Goal: Information Seeking & Learning: Learn about a topic

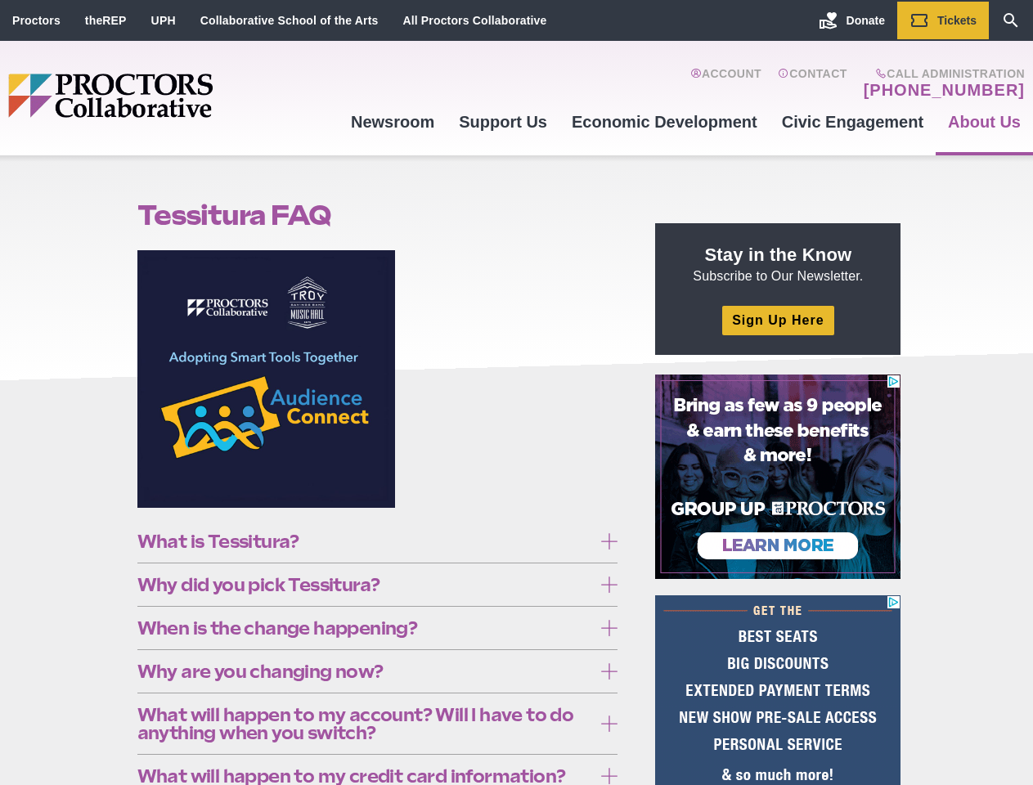
click at [516, 393] on figure at bounding box center [377, 385] width 481 height 270
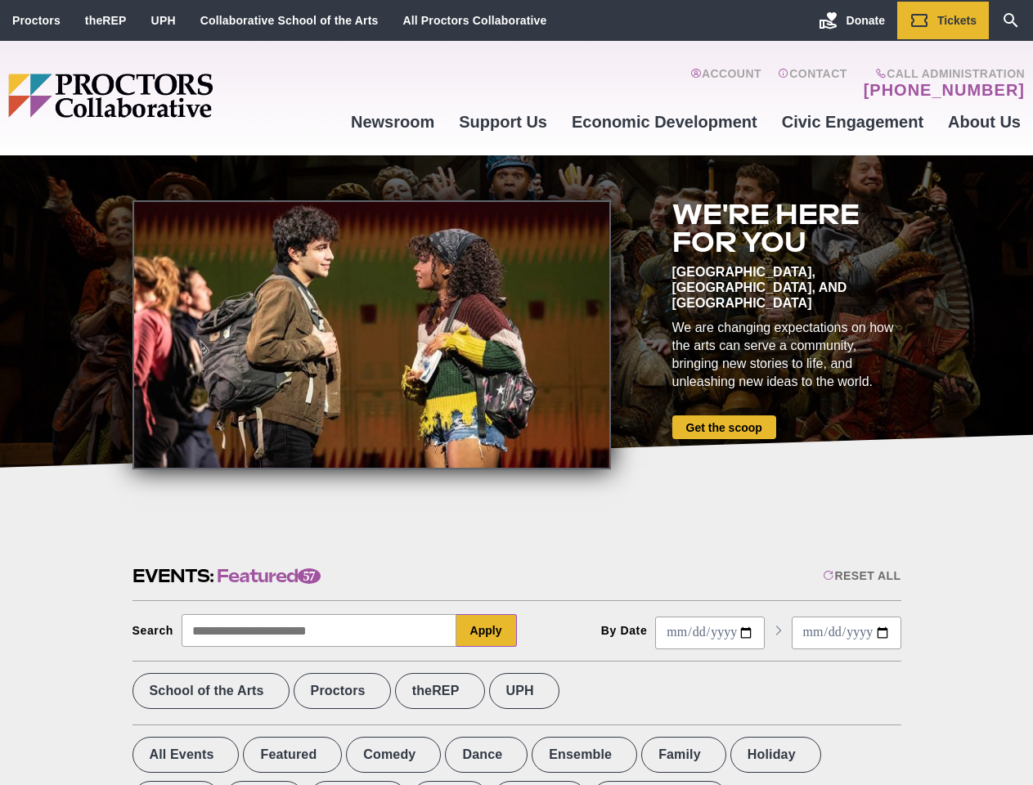
click at [516, 393] on div at bounding box center [371, 334] width 478 height 269
click at [860, 576] on div "Reset All" at bounding box center [862, 575] width 78 height 13
click at [487, 630] on button "Apply" at bounding box center [486, 630] width 61 height 33
